Goal: Check status: Check status

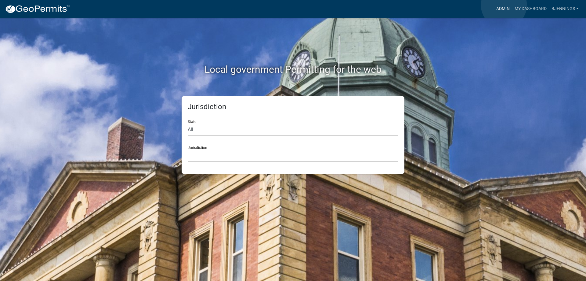
click at [504, 5] on link "Admin" at bounding box center [503, 9] width 18 height 12
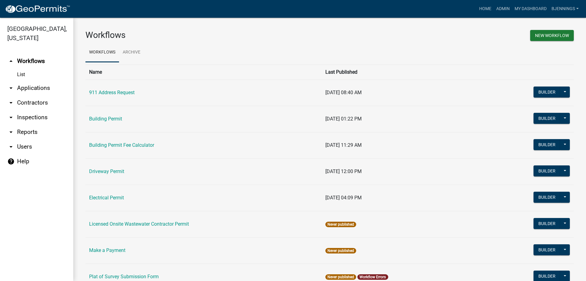
click at [40, 81] on link "arrow_drop_down Applications" at bounding box center [36, 88] width 73 height 15
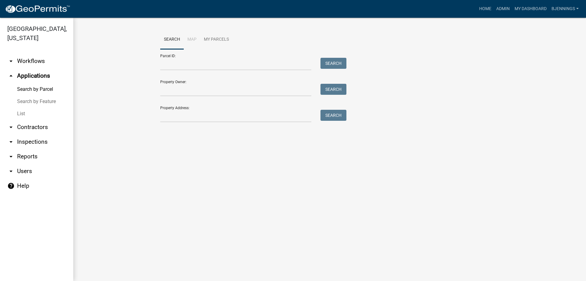
click at [20, 107] on link "List" at bounding box center [36, 113] width 73 height 12
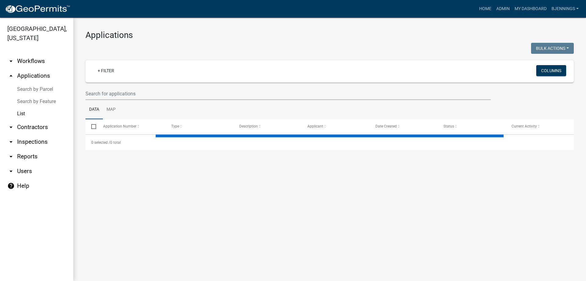
select select "3: 100"
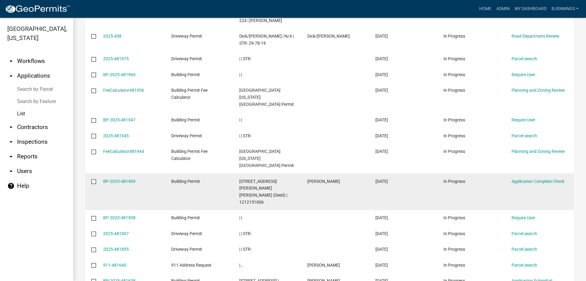
scroll to position [275, 0]
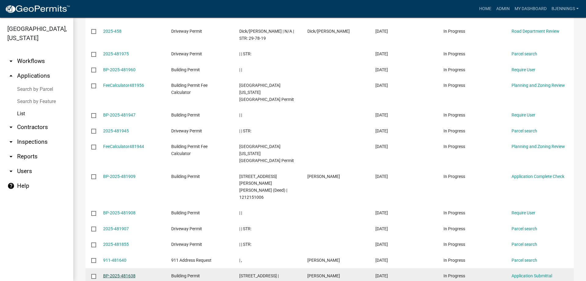
click at [107, 273] on link "BP-2025-481638" at bounding box center [119, 275] width 32 height 5
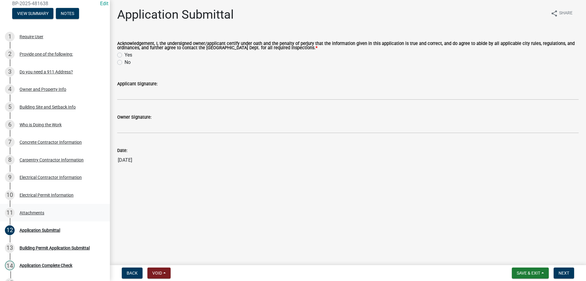
scroll to position [61, 0]
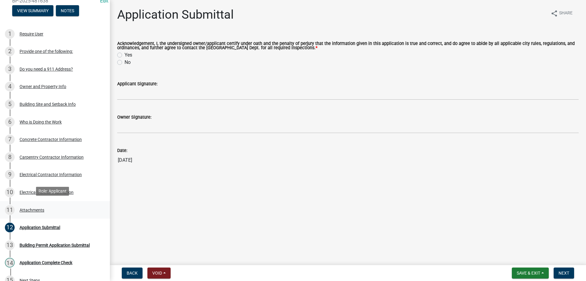
click at [29, 209] on div "Attachments" at bounding box center [32, 210] width 25 height 4
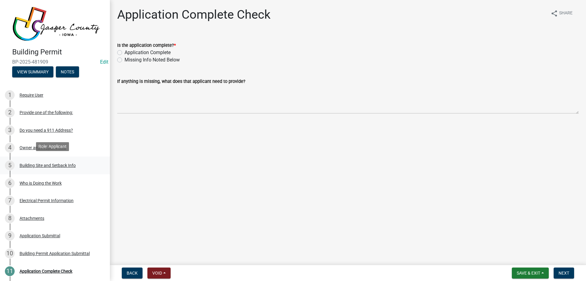
click at [63, 163] on div "Building Site and Setback Info" at bounding box center [48, 165] width 56 height 4
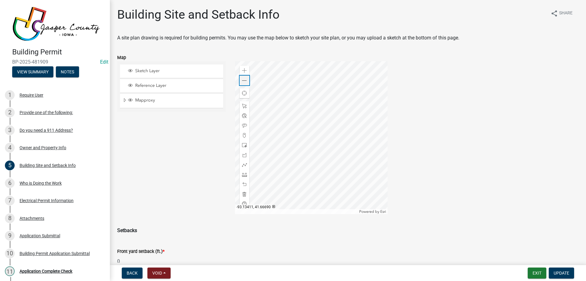
click at [243, 80] on span at bounding box center [244, 80] width 5 height 5
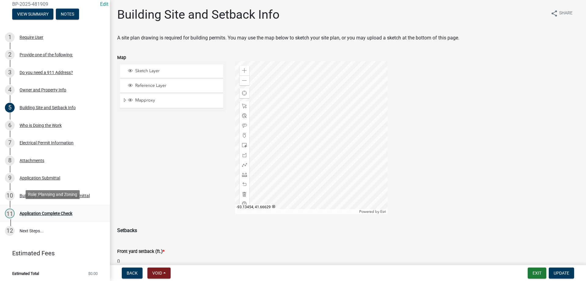
click at [52, 211] on div "Application Complete Check" at bounding box center [46, 213] width 53 height 4
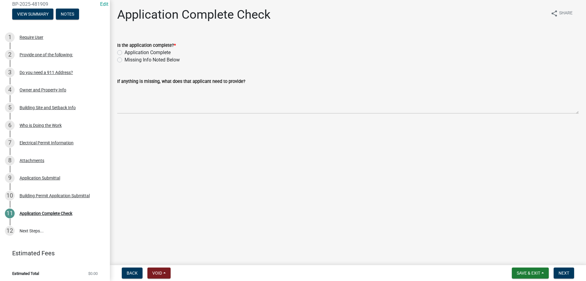
click at [157, 53] on label "Application Complete" at bounding box center [148, 52] width 46 height 7
click at [129, 53] on input "Application Complete" at bounding box center [127, 51] width 4 height 4
radio input "true"
click at [566, 268] on button "Next" at bounding box center [564, 272] width 20 height 11
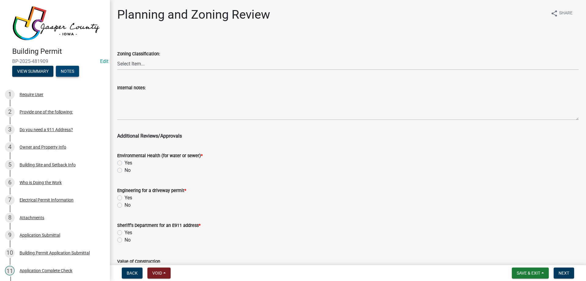
scroll to position [0, 0]
click at [152, 60] on select "Select Item... A RR-5 RR-1 R-1 POS UC/MHP C I FO WHPO AO PUD Incorporated City" at bounding box center [348, 63] width 462 height 13
click at [117, 57] on select "Select Item... A RR-5 RR-1 R-1 POS UC/MHP C I FO WHPO AO PUD Incorporated City" at bounding box center [348, 63] width 462 height 13
select select "dae2cbe3-7a61-4f95-b554-aabafbeeeba9"
click at [125, 170] on label "No" at bounding box center [128, 169] width 6 height 7
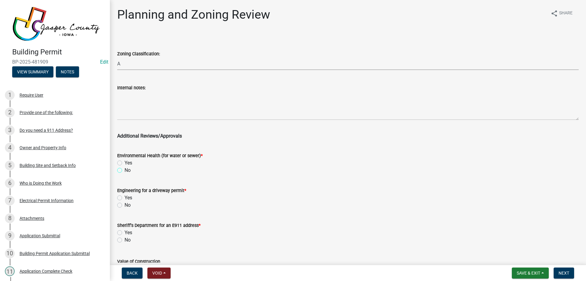
click at [125, 170] on input "No" at bounding box center [127, 168] width 4 height 4
radio input "true"
click at [125, 204] on label "No" at bounding box center [128, 204] width 6 height 7
click at [125, 204] on input "No" at bounding box center [127, 203] width 4 height 4
radio input "true"
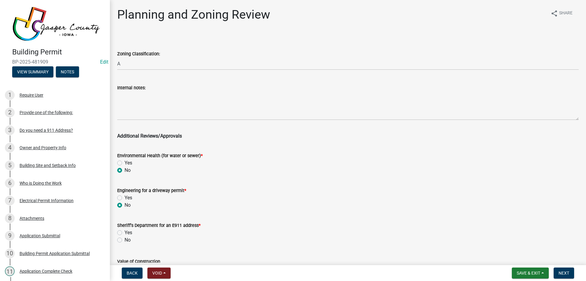
click at [125, 238] on label "No" at bounding box center [128, 239] width 6 height 7
click at [125, 238] on input "No" at bounding box center [127, 238] width 4 height 4
radio input "true"
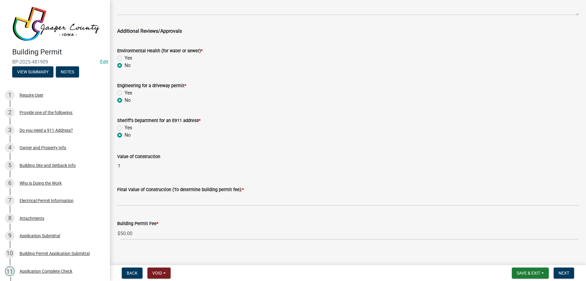
scroll to position [111, 0]
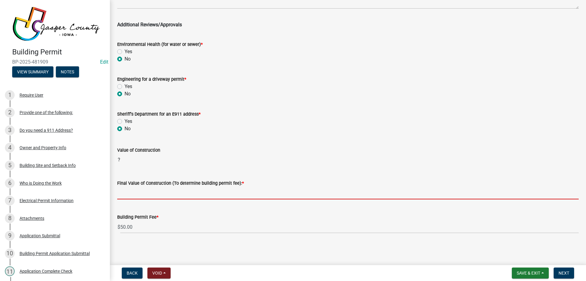
click at [208, 194] on input "text" at bounding box center [348, 193] width 462 height 13
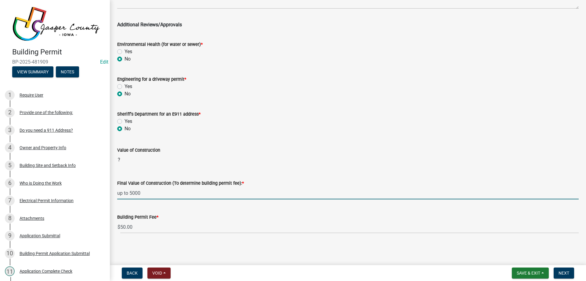
type input "5000"
click at [210, 162] on div "Value of Construction ?" at bounding box center [348, 152] width 462 height 28
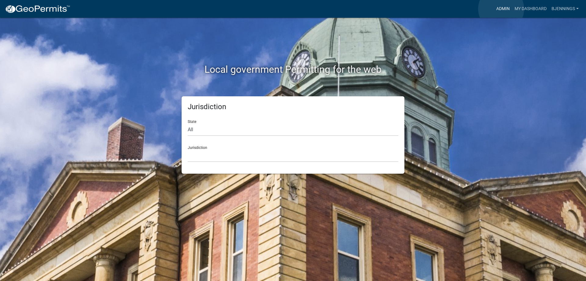
click at [501, 9] on link "Admin" at bounding box center [503, 9] width 18 height 12
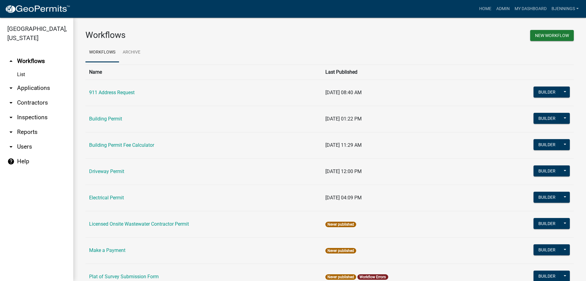
click at [28, 81] on link "arrow_drop_down Applications" at bounding box center [36, 88] width 73 height 15
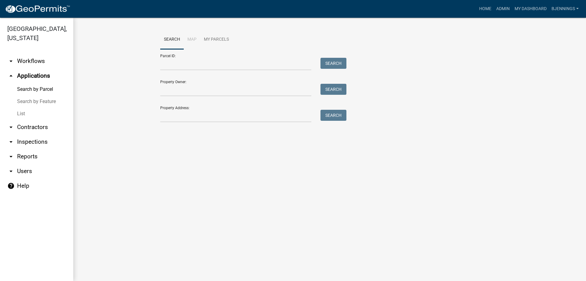
click at [23, 107] on link "List" at bounding box center [36, 113] width 73 height 12
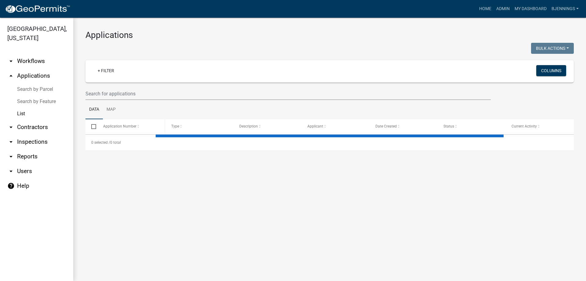
select select "3: 100"
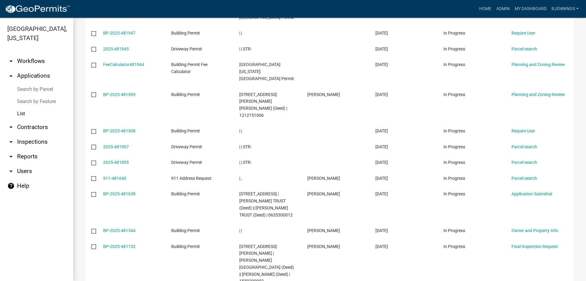
scroll to position [366, 0]
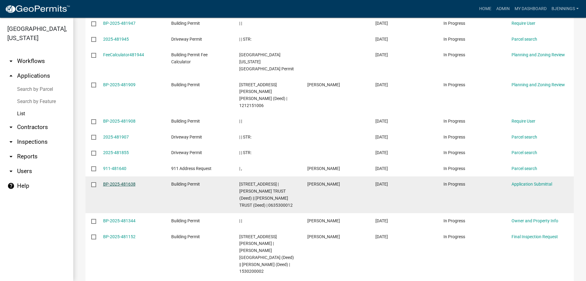
click at [125, 181] on link "BP-2025-481638" at bounding box center [119, 183] width 32 height 5
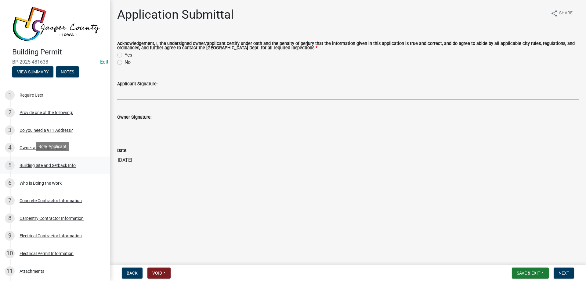
click at [44, 163] on div "Building Site and Setback Info" at bounding box center [48, 165] width 56 height 4
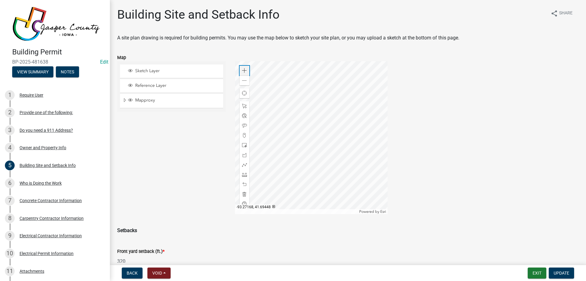
click at [243, 71] on span at bounding box center [244, 70] width 5 height 5
click at [326, 123] on div at bounding box center [311, 137] width 153 height 153
